Goal: Information Seeking & Learning: Learn about a topic

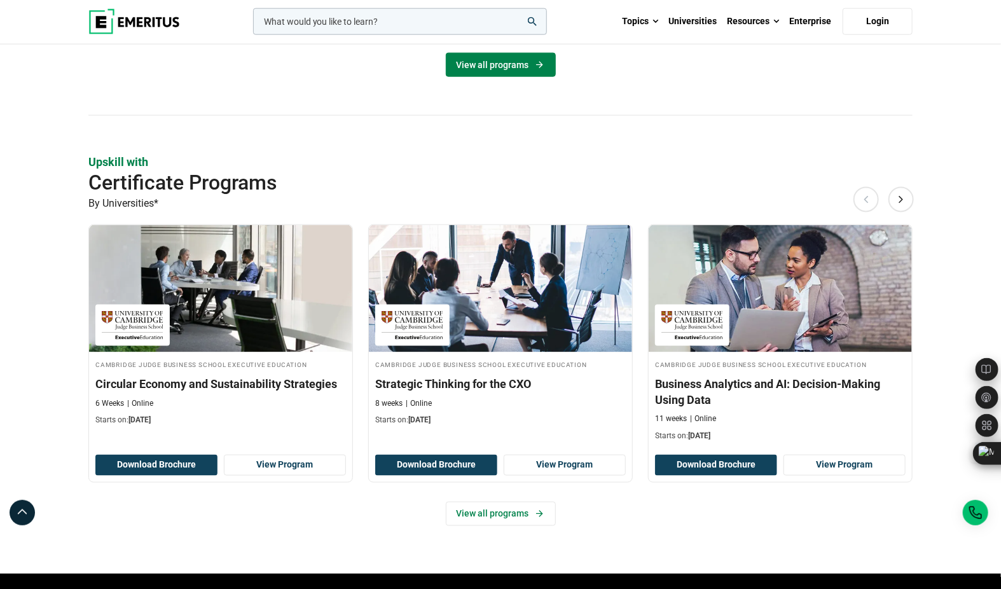
scroll to position [759, 0]
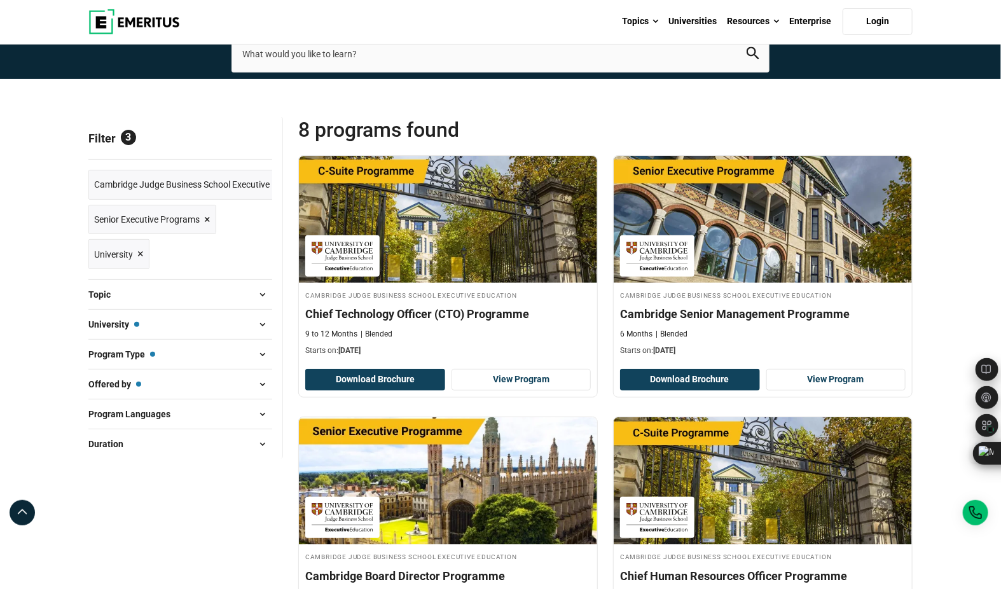
scroll to position [76, 0]
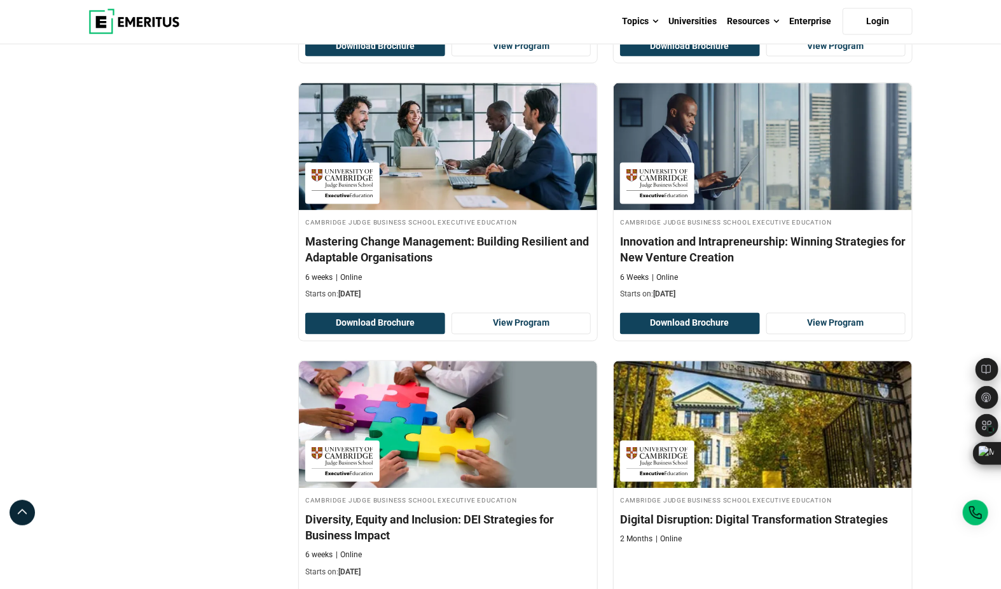
scroll to position [959, 0]
